Goal: Navigation & Orientation: Understand site structure

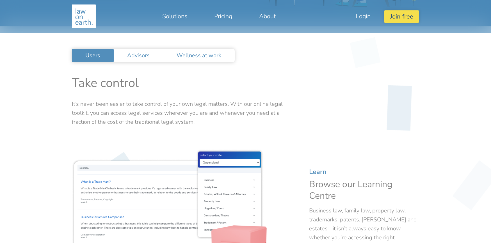
scroll to position [112, 0]
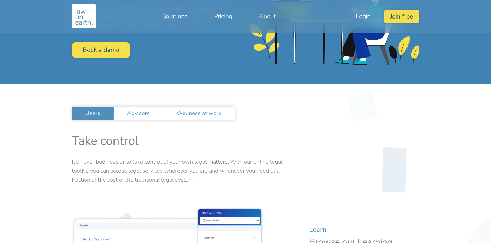
click at [142, 112] on link "Advisors" at bounding box center [138, 113] width 49 height 13
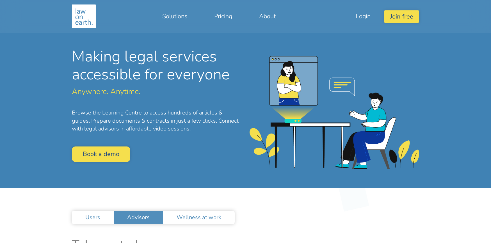
scroll to position [0, 0]
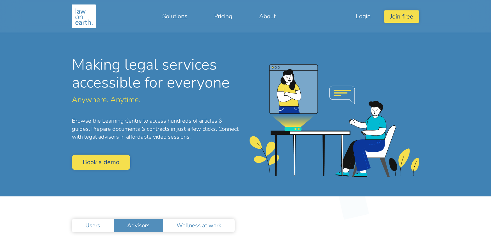
click at [174, 16] on link "Solutions" at bounding box center [175, 16] width 52 height 13
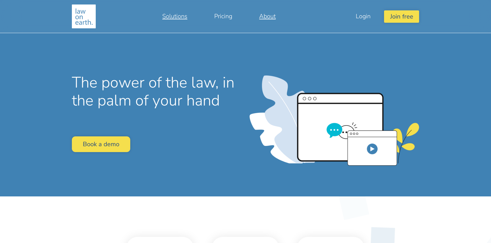
click at [273, 16] on link "About" at bounding box center [268, 16] width 44 height 13
